Goal: Find specific page/section: Find specific page/section

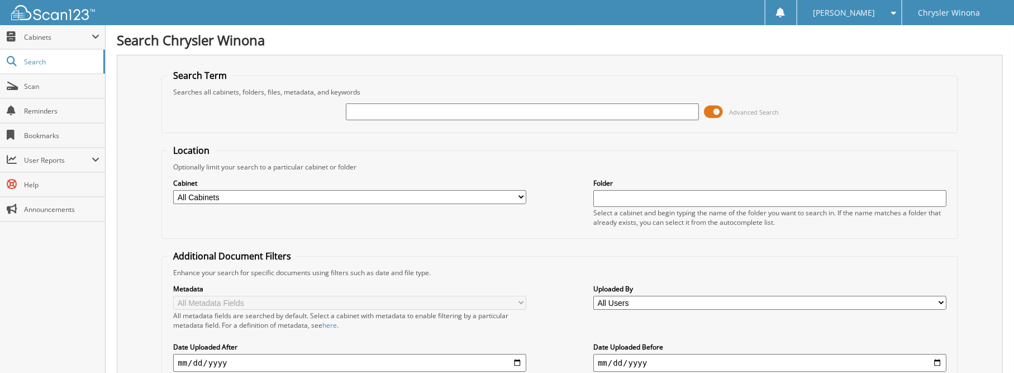
click at [399, 114] on input "text" at bounding box center [522, 111] width 353 height 17
type input "47702"
click at [714, 106] on span at bounding box center [714, 111] width 19 height 17
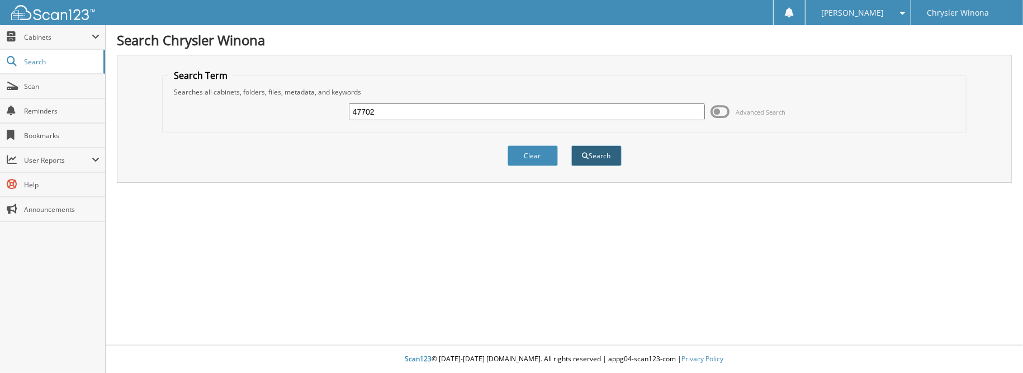
click at [583, 158] on button "Search" at bounding box center [596, 155] width 50 height 21
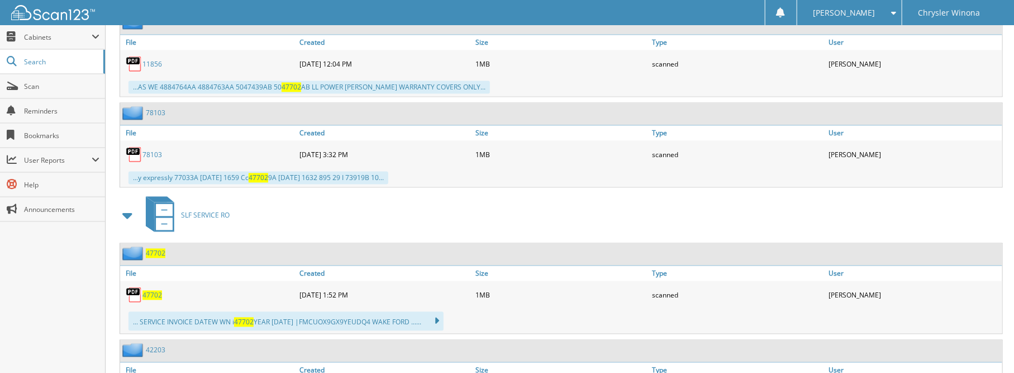
scroll to position [1285, 0]
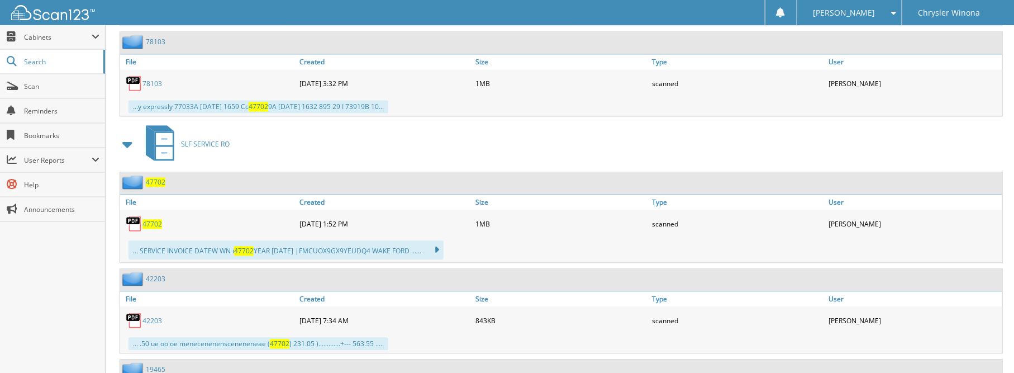
click at [148, 219] on span "47702" at bounding box center [153, 224] width 20 height 10
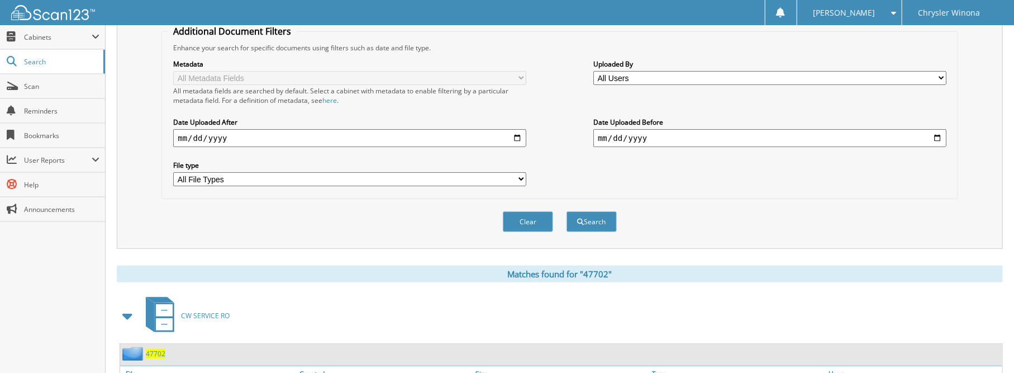
scroll to position [56, 0]
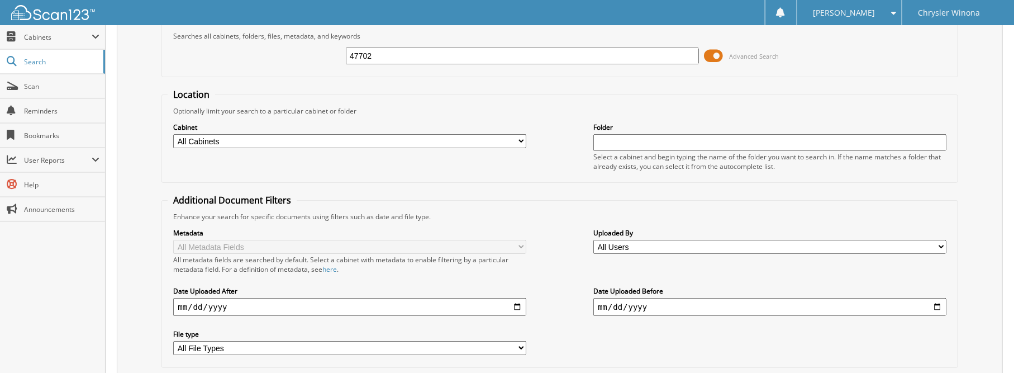
click at [412, 57] on input "47702" at bounding box center [522, 56] width 353 height 17
type input "47408"
click at [724, 53] on span at bounding box center [714, 56] width 19 height 17
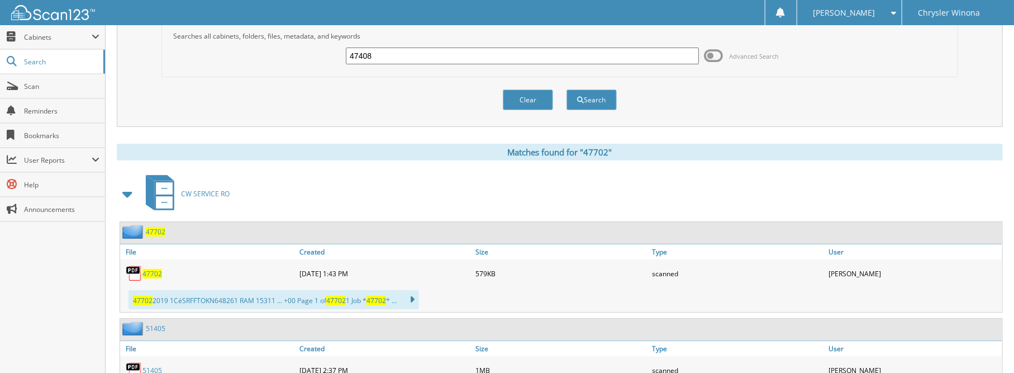
click at [720, 52] on span at bounding box center [714, 56] width 19 height 17
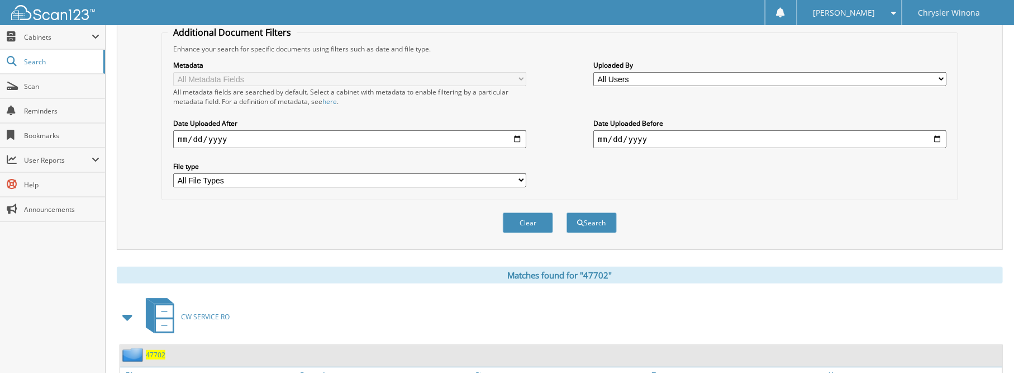
scroll to position [0, 0]
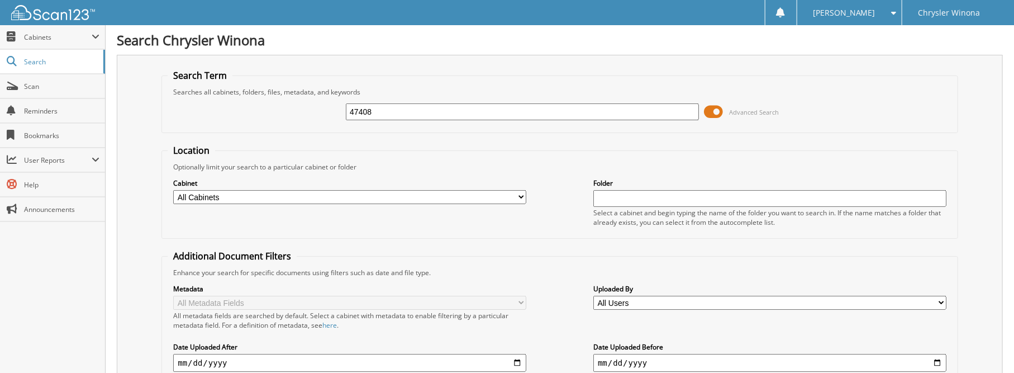
click at [720, 108] on span at bounding box center [714, 111] width 19 height 17
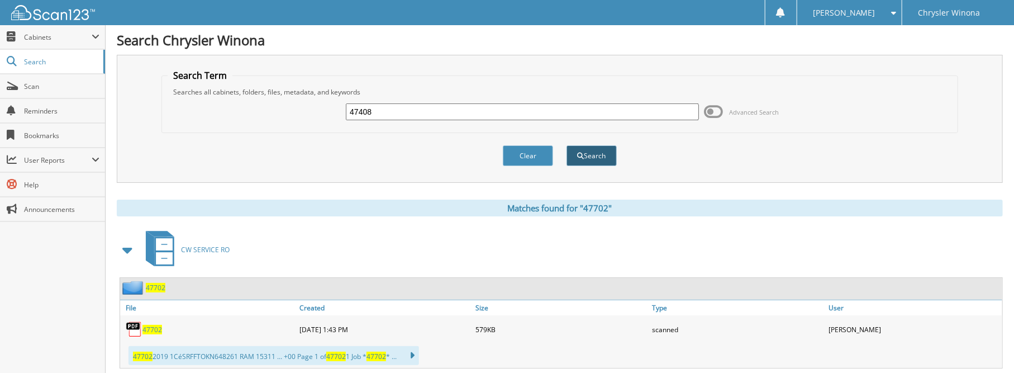
click at [590, 157] on button "Search" at bounding box center [592, 155] width 50 height 21
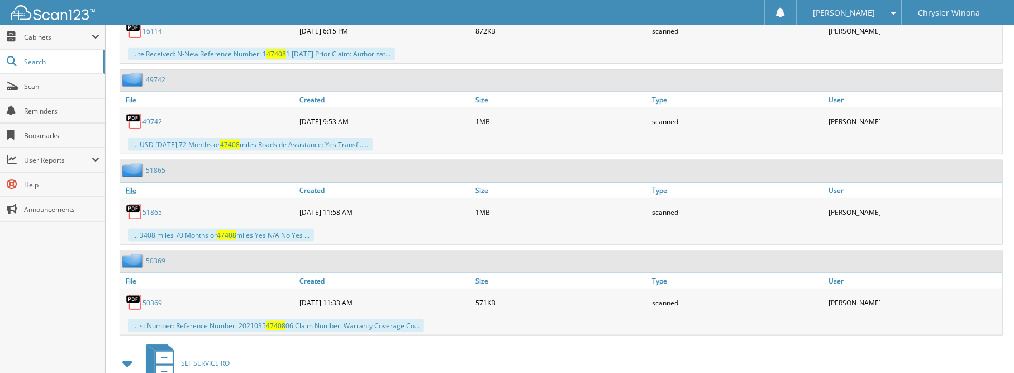
scroll to position [1006, 0]
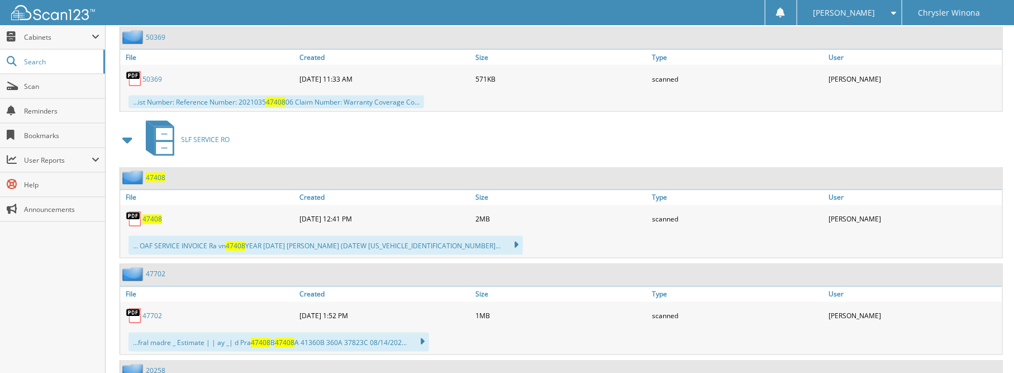
click at [155, 215] on span "47408" at bounding box center [153, 220] width 20 height 10
